Goal: Find specific fact: Find specific fact

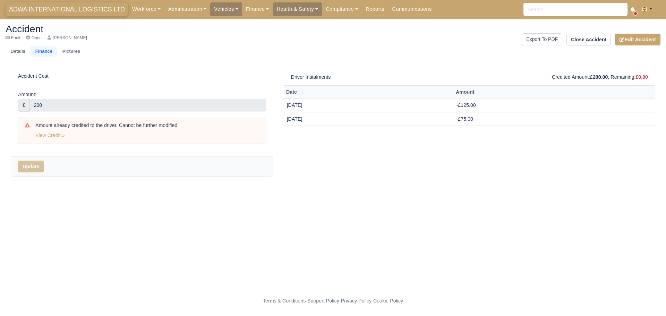
click at [63, 10] on span "ADWA INTERNATIONAL LOGISTICS LTD" at bounding box center [67, 9] width 123 height 14
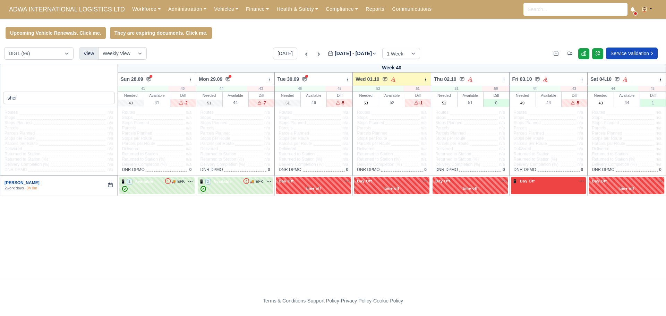
type input "shei"
click at [26, 184] on link "[PERSON_NAME]" at bounding box center [22, 182] width 35 height 5
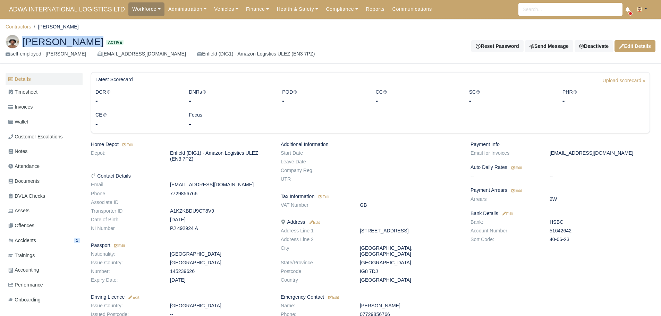
drag, startPoint x: 22, startPoint y: 42, endPoint x: 87, endPoint y: 43, distance: 64.8
click at [87, 43] on h2 "Sheikh Khaliq Active" at bounding box center [166, 42] width 320 height 14
copy h2 "[PERSON_NAME]"
drag, startPoint x: 169, startPoint y: 221, endPoint x: 201, endPoint y: 220, distance: 31.9
click at [201, 220] on dd "Sep 16, 2003" at bounding box center [220, 220] width 111 height 6
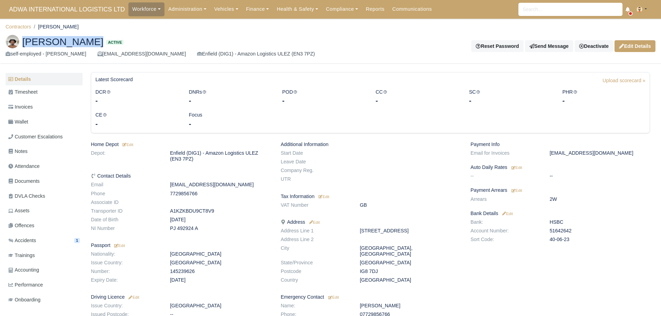
copy dd "Sep 16, 2003"
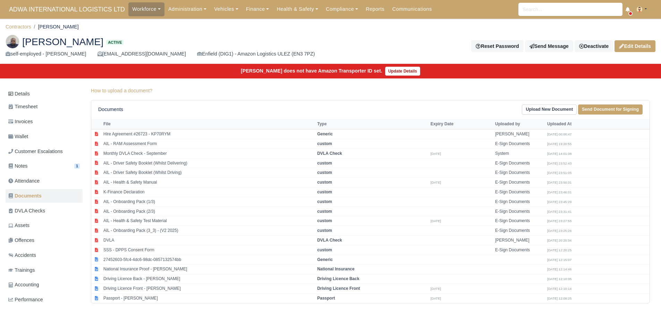
scroll to position [54, 0]
